Goal: Task Accomplishment & Management: Use online tool/utility

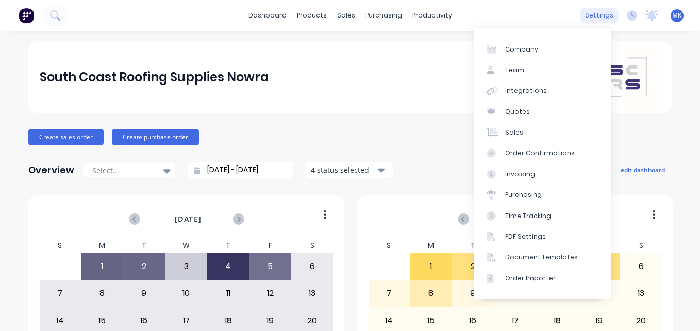
click at [603, 15] on div "settings" at bounding box center [599, 15] width 39 height 15
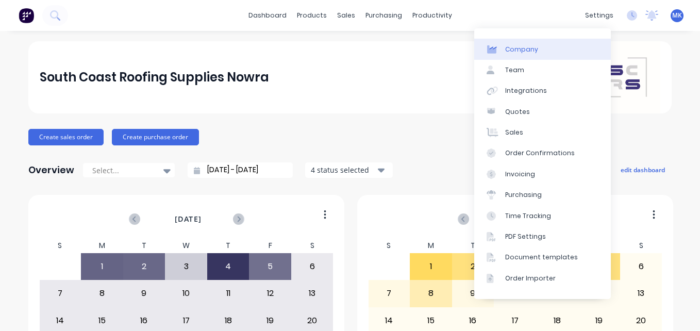
click at [572, 43] on link "Company" at bounding box center [542, 49] width 137 height 21
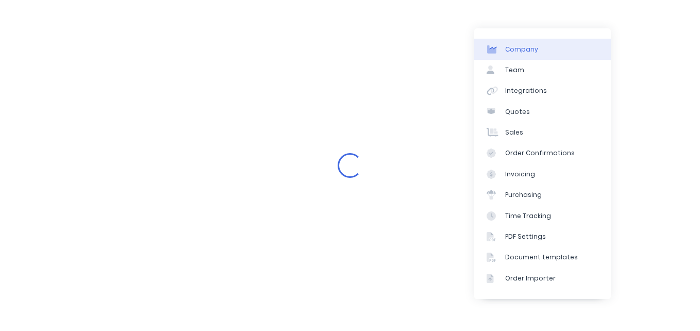
select select "AU"
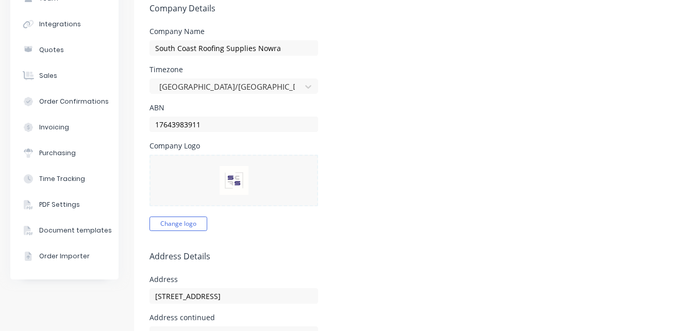
scroll to position [93, 0]
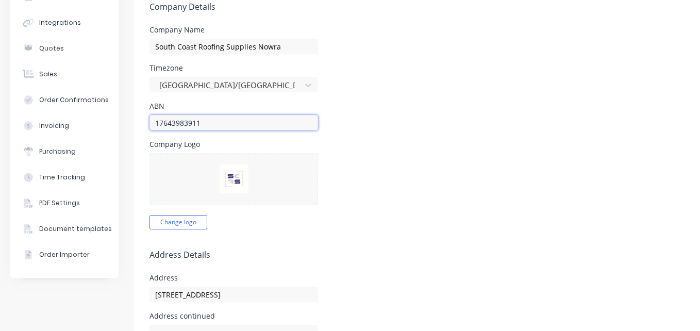
click at [257, 118] on input "17643983911" at bounding box center [234, 122] width 169 height 15
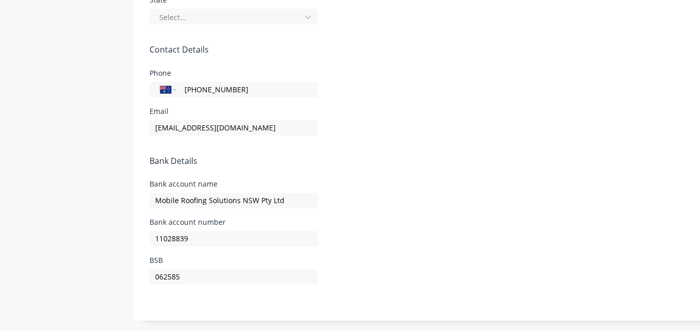
scroll to position [570, 0]
click at [217, 231] on input "11028839" at bounding box center [234, 238] width 169 height 15
click at [210, 269] on input "062585" at bounding box center [234, 276] width 169 height 15
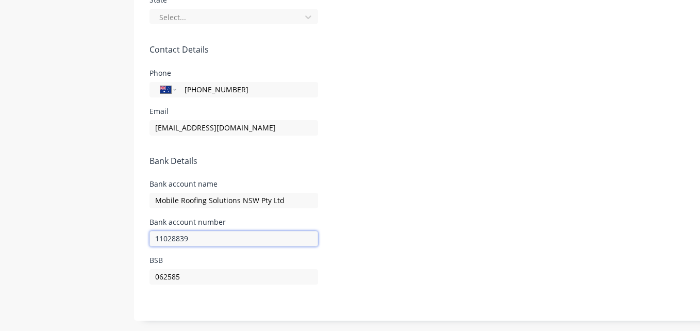
click at [216, 235] on input "11028839" at bounding box center [234, 238] width 169 height 15
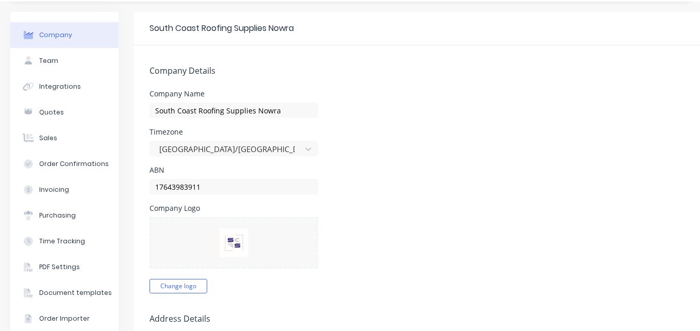
scroll to position [0, 0]
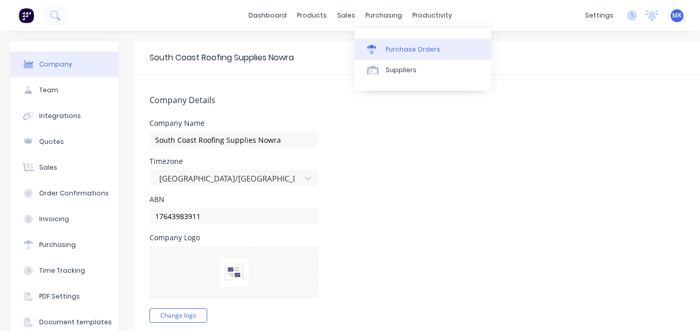
click at [386, 53] on div "Purchase Orders" at bounding box center [413, 49] width 55 height 9
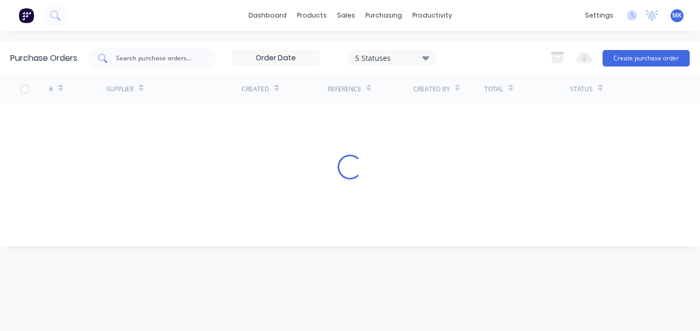
click at [157, 56] on input "text" at bounding box center [158, 58] width 86 height 10
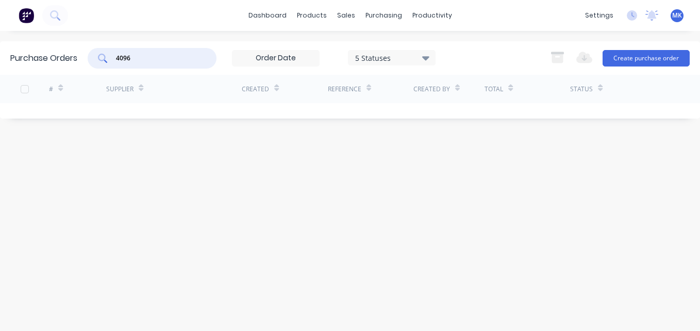
click at [433, 55] on div "5 Statuses" at bounding box center [392, 57] width 88 height 15
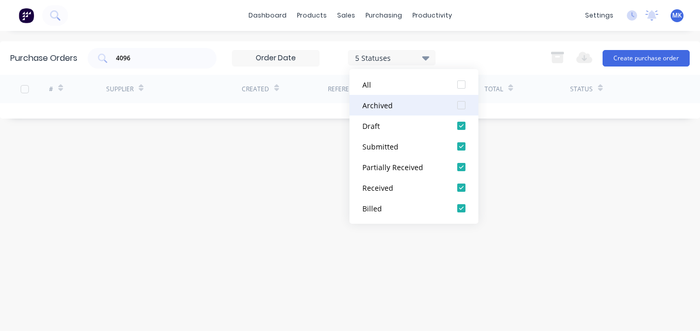
click at [420, 105] on div "Archived" at bounding box center [403, 105] width 82 height 11
click at [156, 62] on input "4096" at bounding box center [158, 58] width 86 height 10
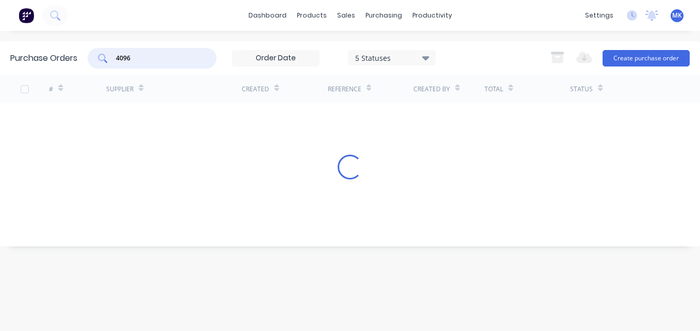
click at [156, 62] on input "4096" at bounding box center [158, 58] width 86 height 10
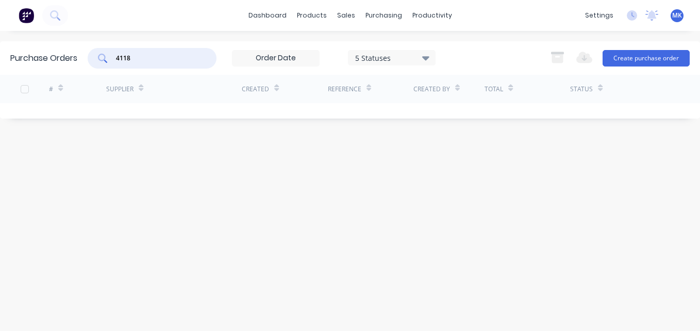
type input "4118"
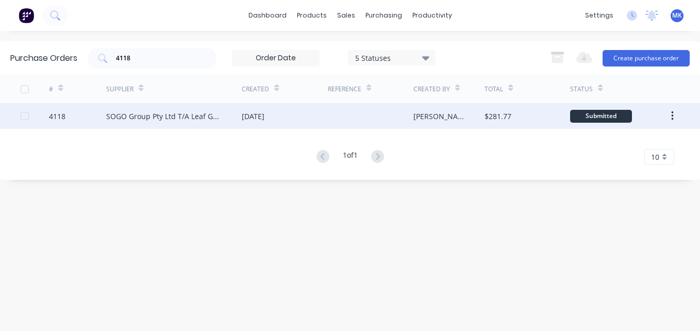
click at [265, 120] on div "[DATE]" at bounding box center [253, 116] width 23 height 11
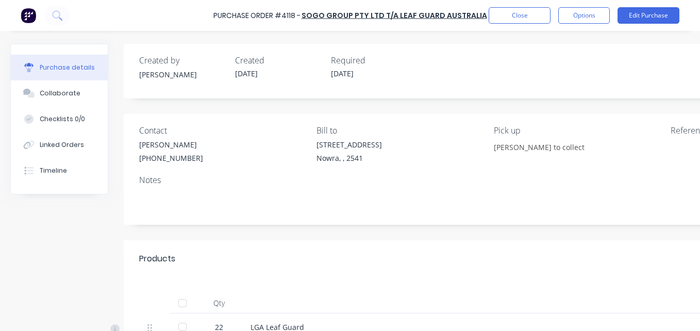
scroll to position [145, 0]
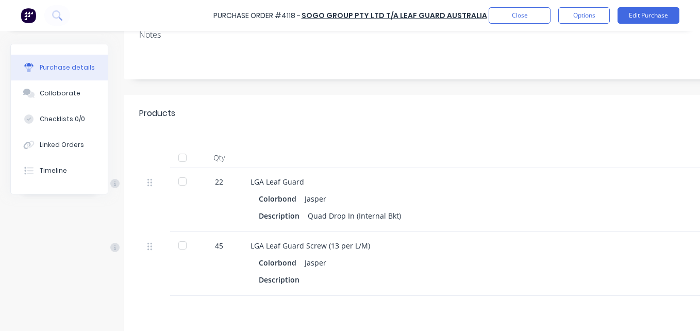
click at [183, 155] on div at bounding box center [182, 157] width 21 height 21
click at [593, 14] on button "Options" at bounding box center [584, 15] width 52 height 16
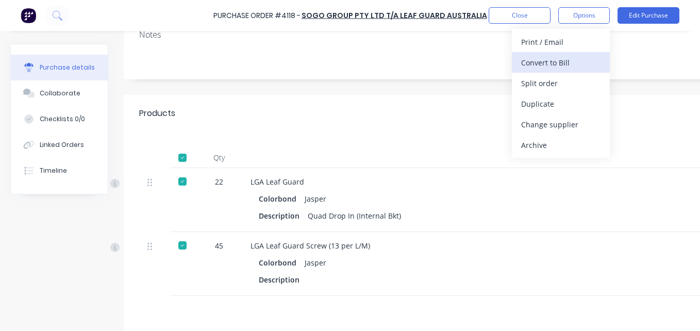
click at [567, 65] on div "Convert to Bill" at bounding box center [560, 62] width 79 height 15
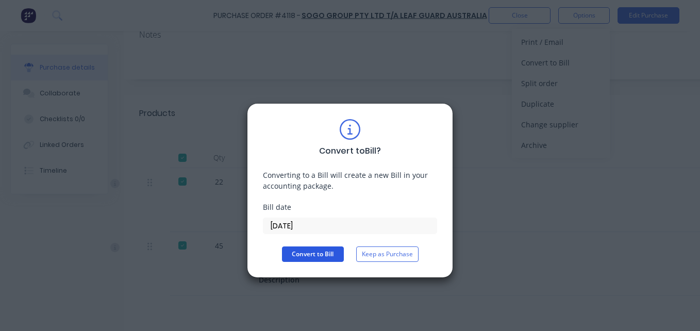
click at [312, 255] on button "Convert to Bill" at bounding box center [313, 253] width 62 height 15
